Goal: Task Accomplishment & Management: Manage account settings

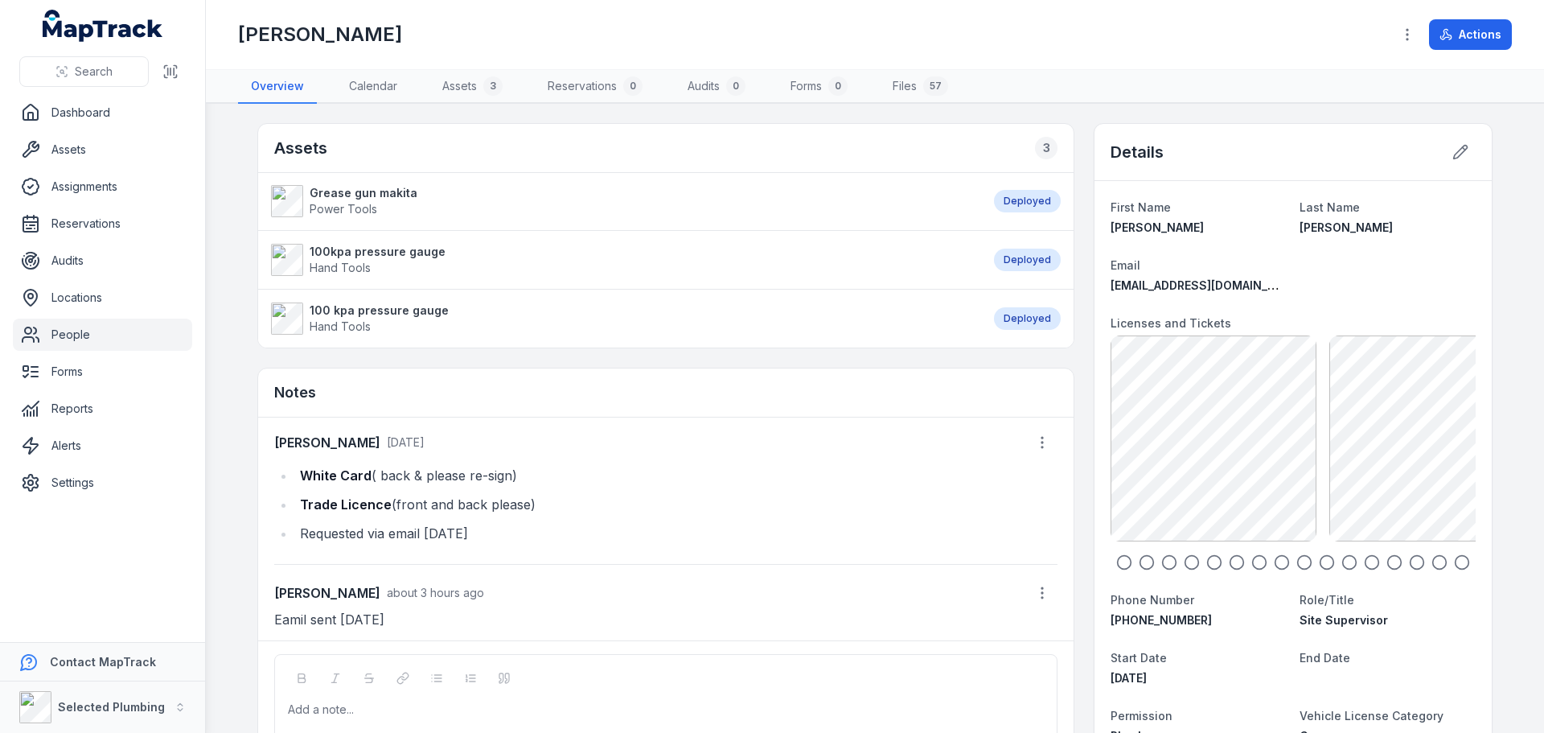
scroll to position [161, 0]
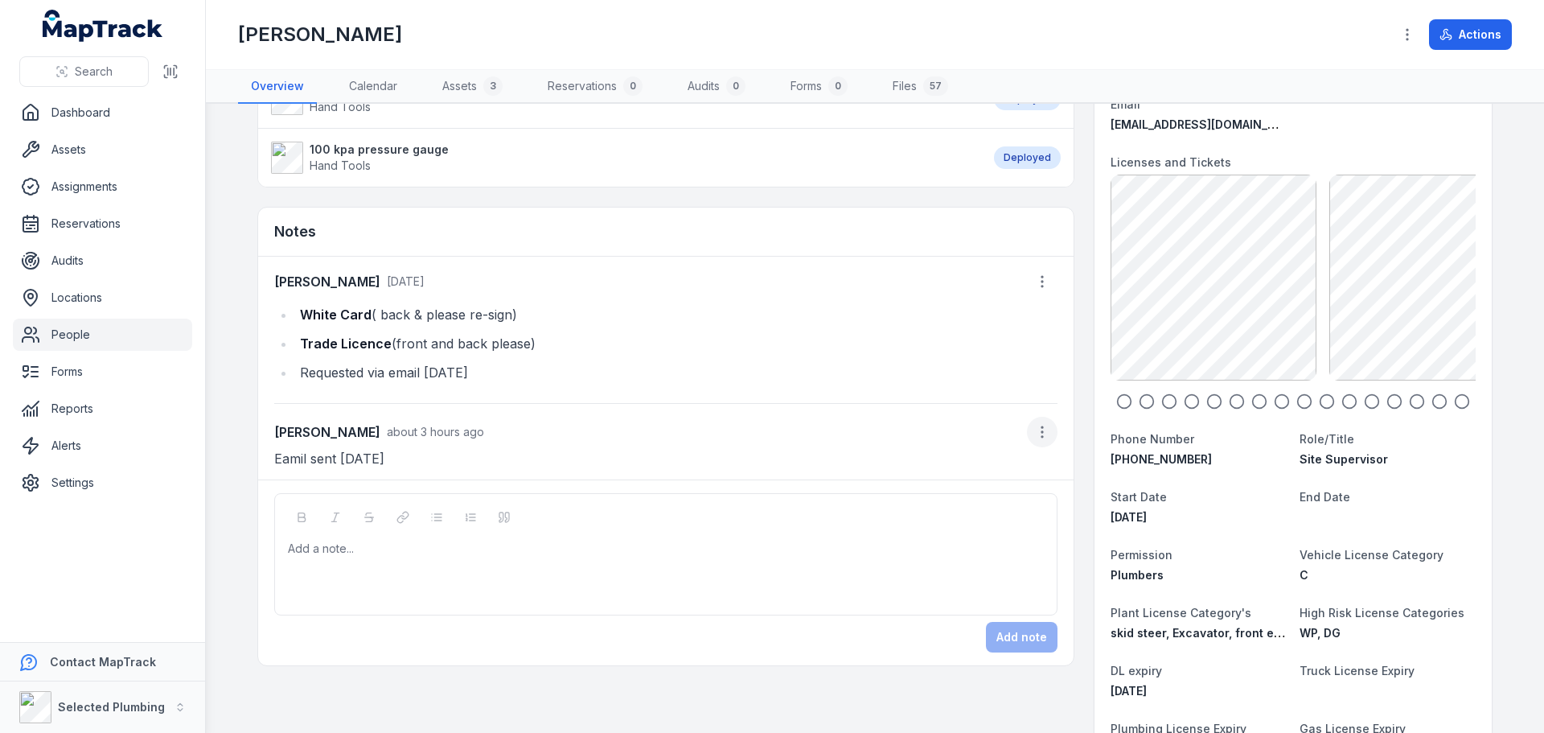
click at [1034, 438] on icon "button" at bounding box center [1042, 432] width 16 height 16
click at [913, 469] on div "Edit note" at bounding box center [955, 474] width 180 height 29
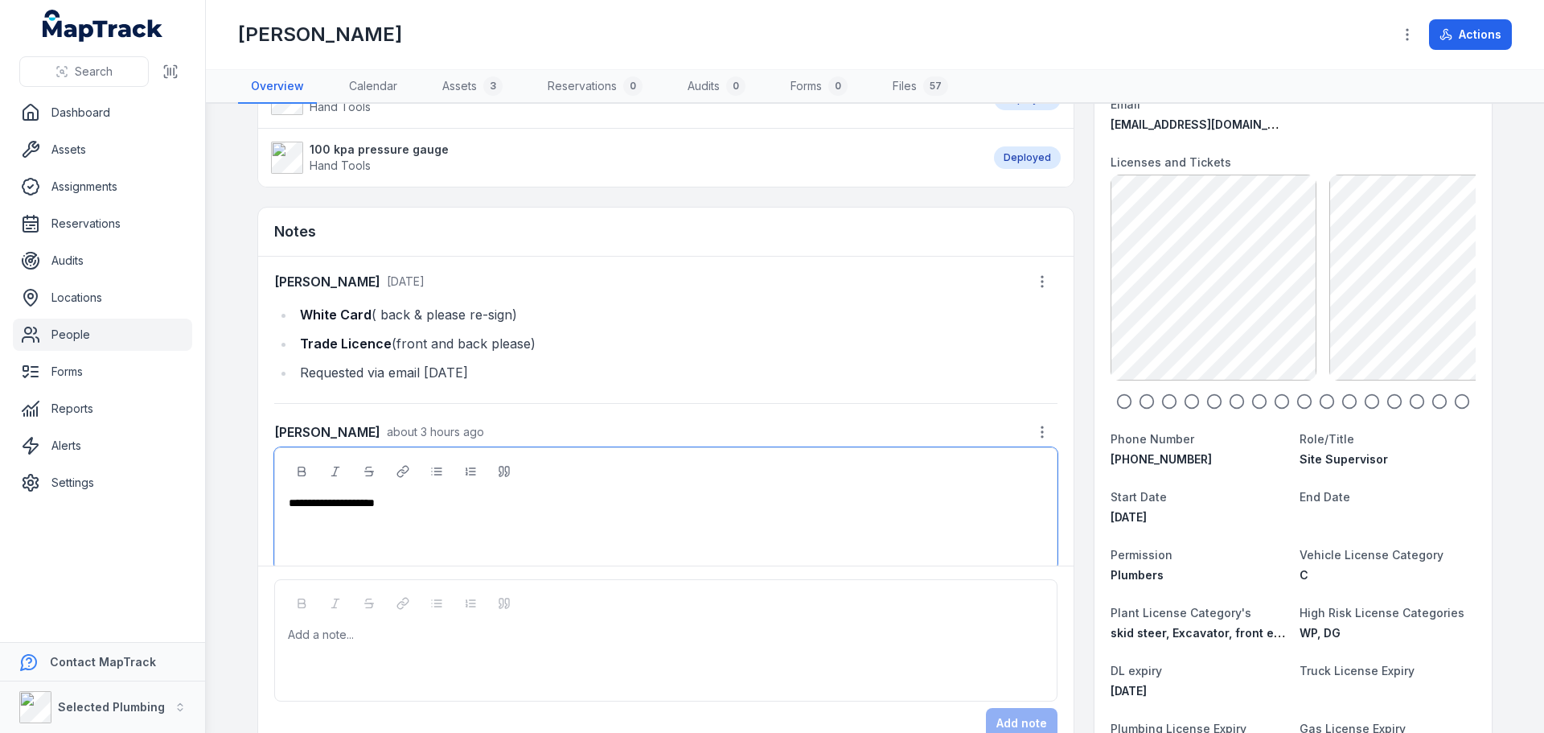
click at [314, 503] on span "**********" at bounding box center [332, 502] width 86 height 11
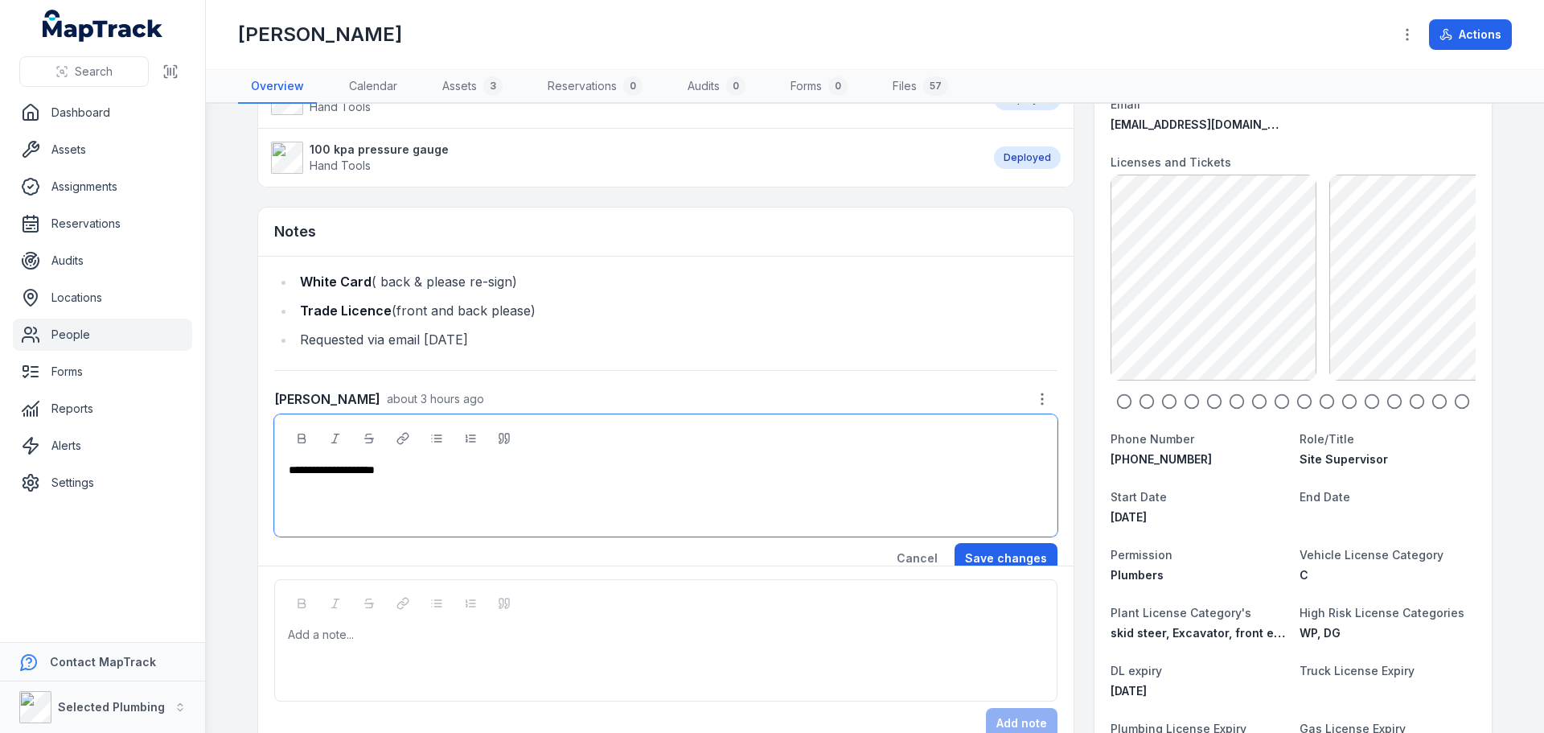
scroll to position [51, 0]
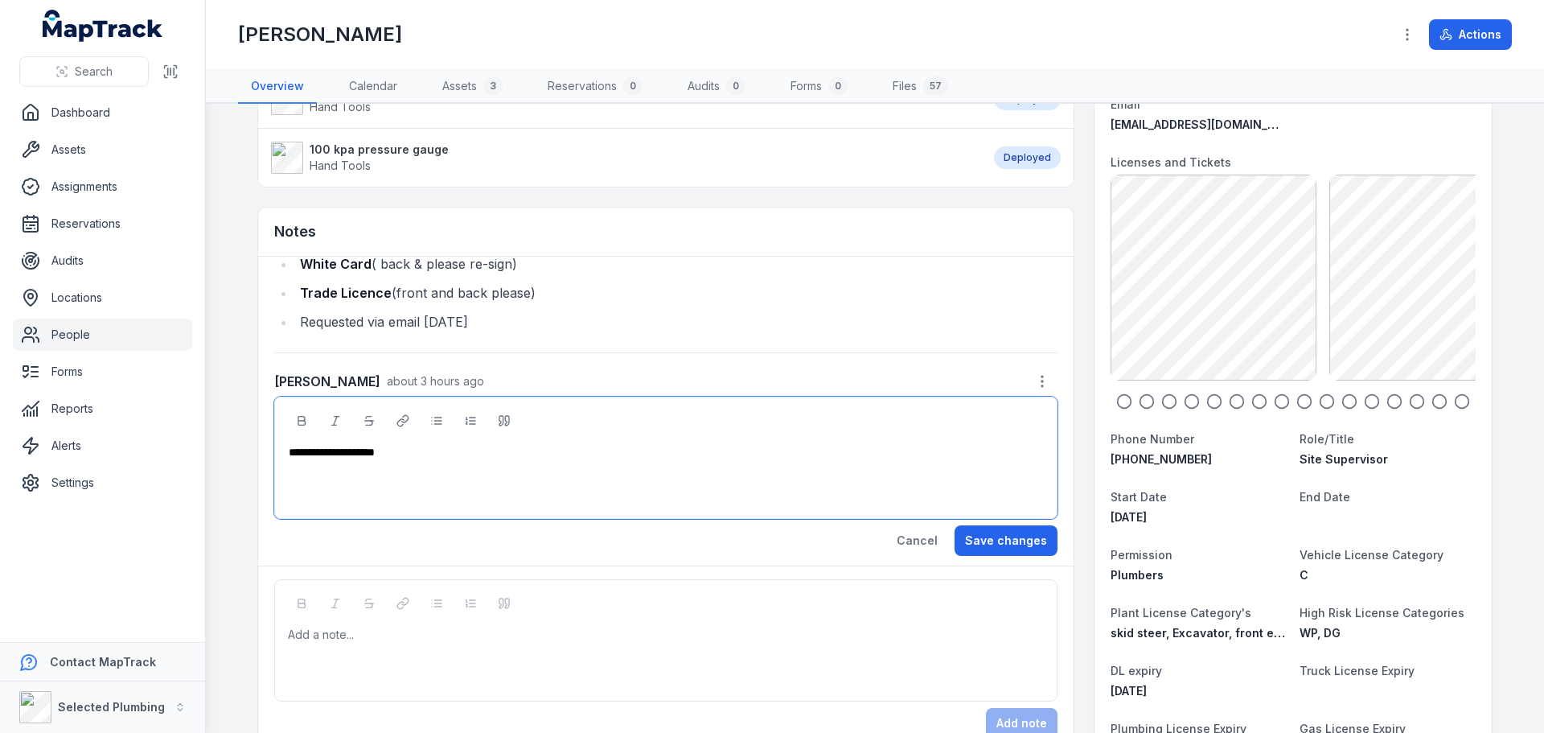
click at [978, 539] on button "Save changes" at bounding box center [1006, 540] width 103 height 31
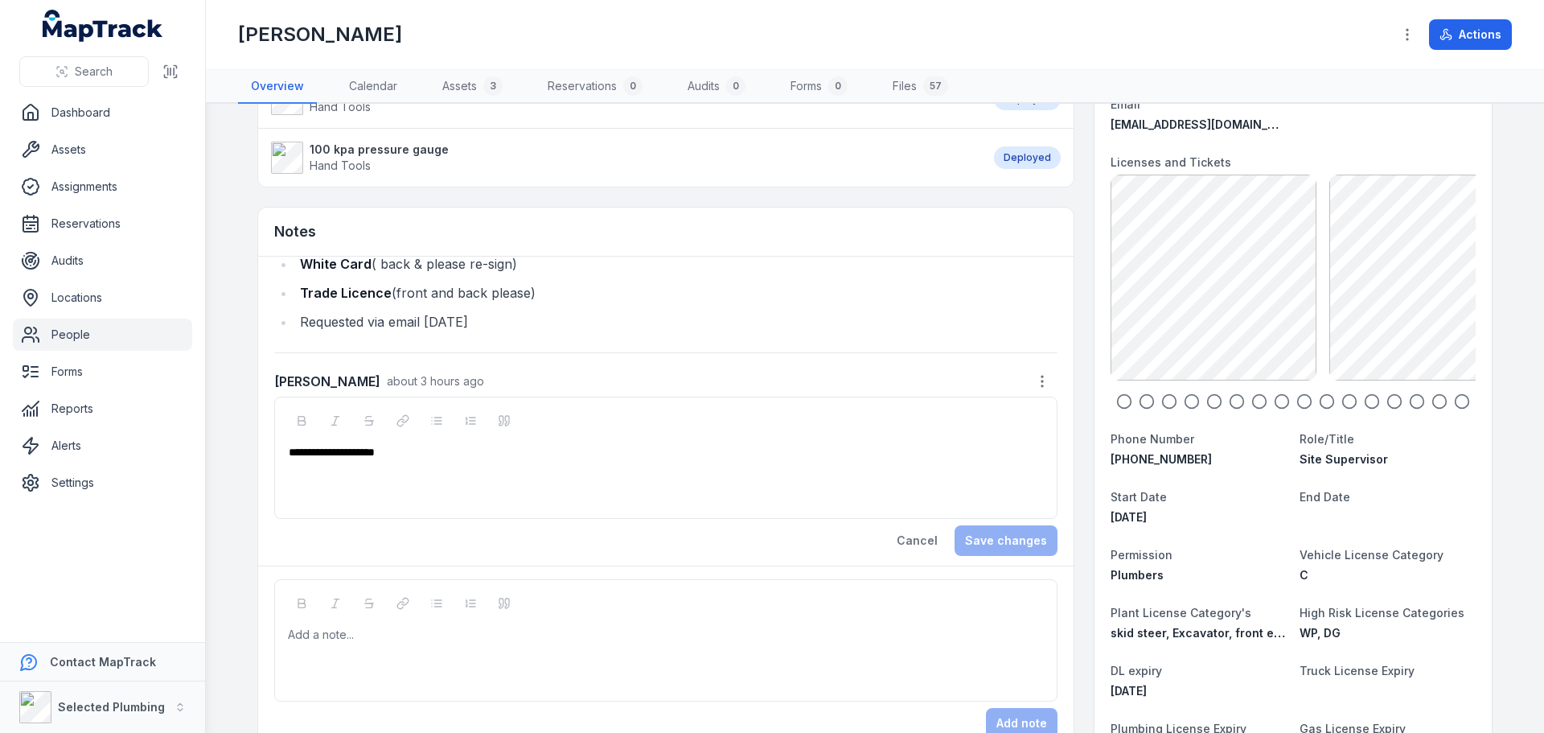
scroll to position [0, 0]
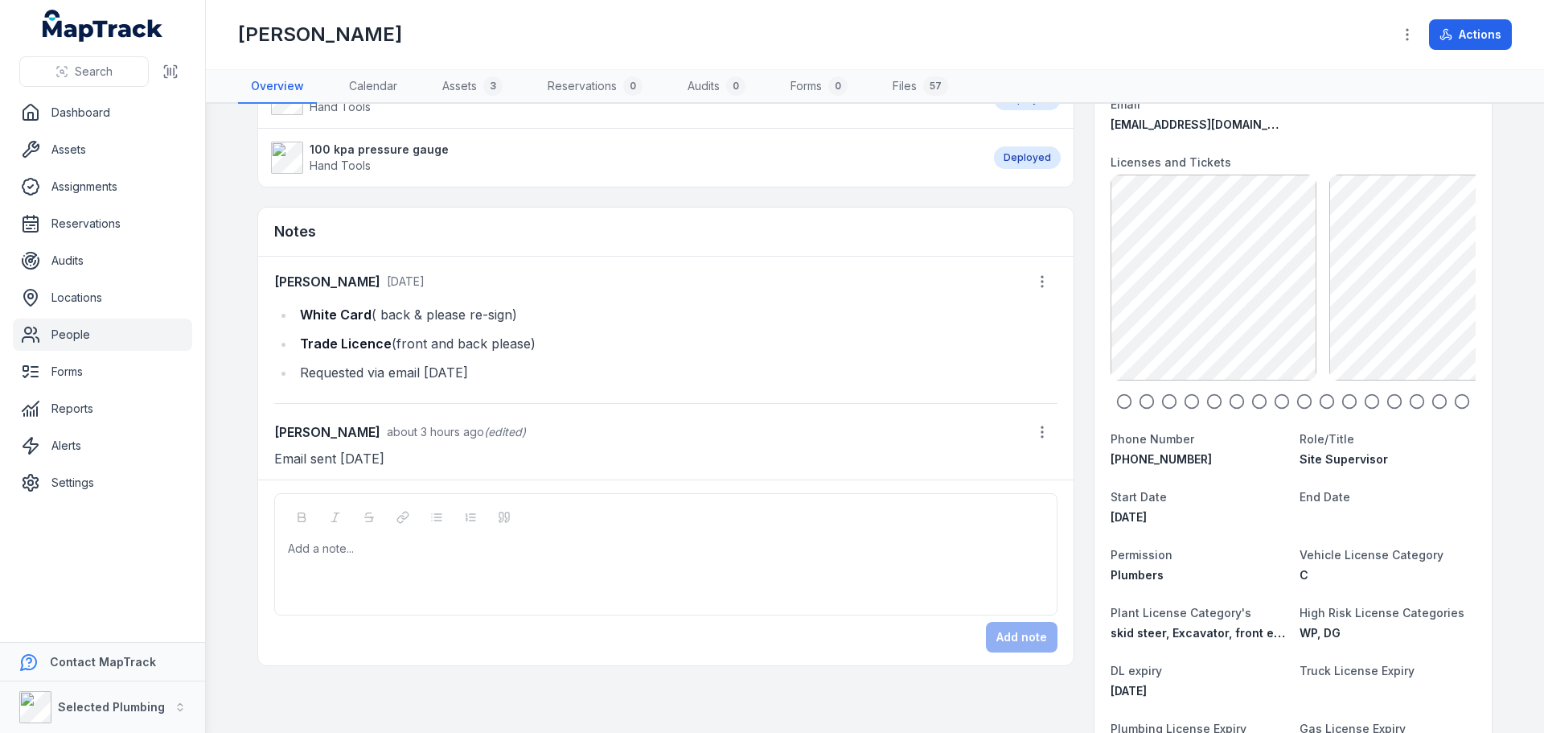
drag, startPoint x: 296, startPoint y: 310, endPoint x: 565, endPoint y: 306, distance: 268.7
click at [565, 306] on li "White Card ( back & please re-sign)" at bounding box center [676, 314] width 762 height 23
copy li "White Card ( back & please re-sign)"
click at [328, 547] on div at bounding box center [666, 548] width 755 height 16
paste div
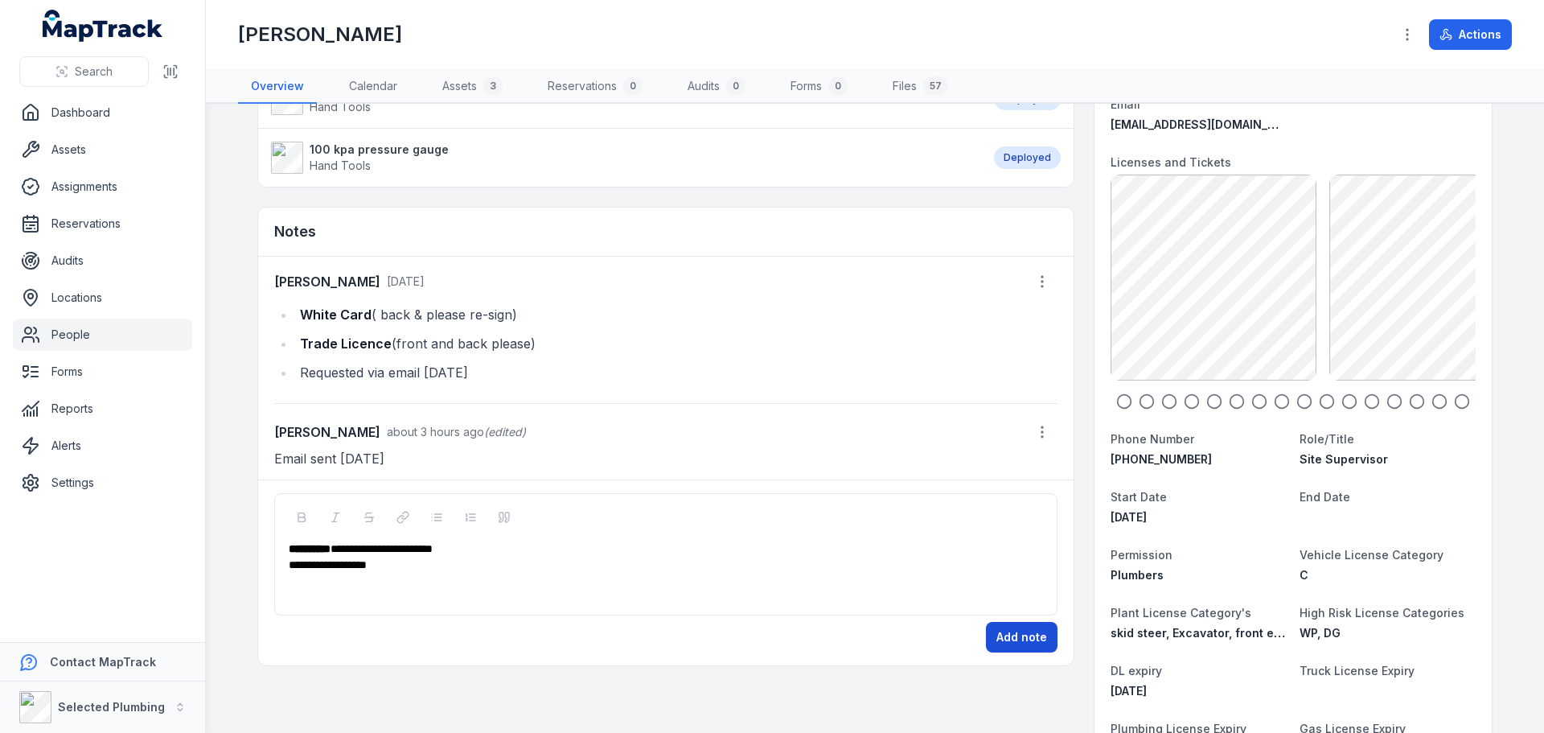
click at [1020, 625] on button "Add note" at bounding box center [1022, 637] width 72 height 31
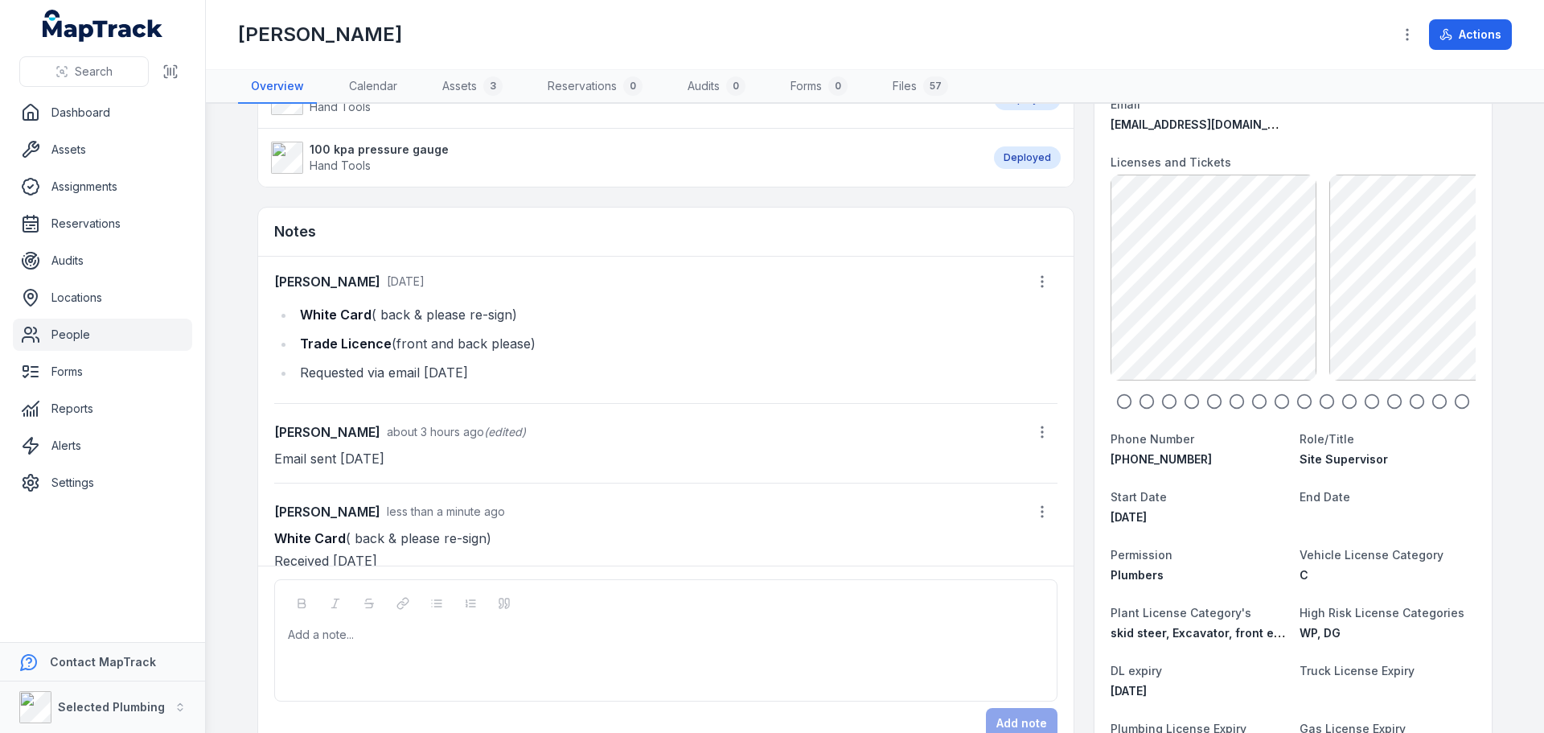
scroll to position [16, 0]
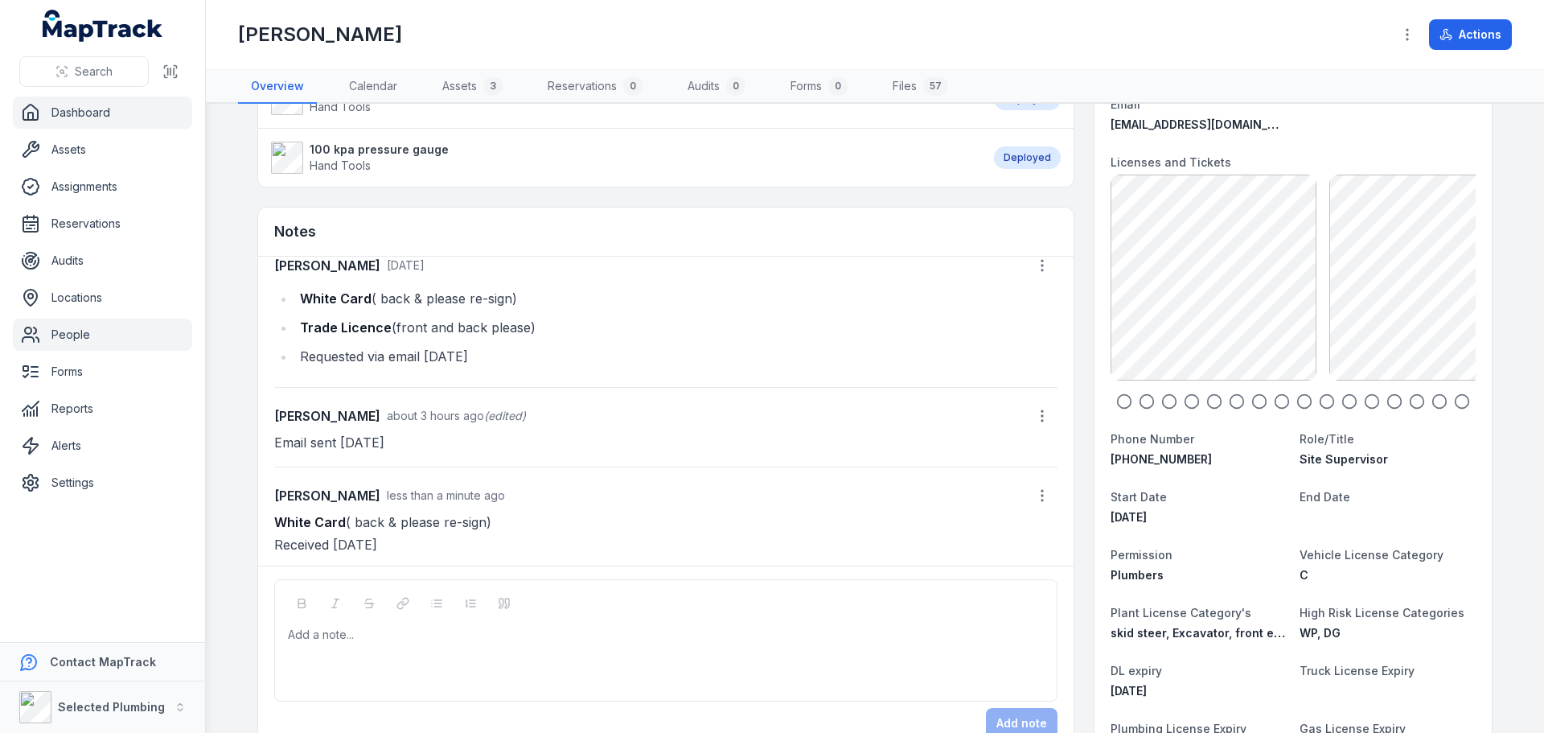
click at [97, 109] on link "Dashboard" at bounding box center [102, 113] width 179 height 32
